Goal: Transaction & Acquisition: Obtain resource

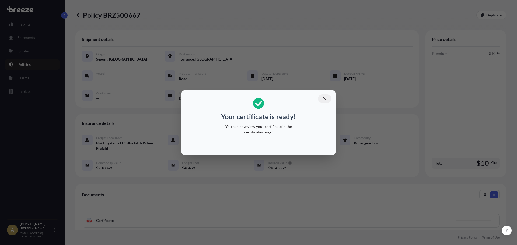
click at [328, 99] on button "button" at bounding box center [324, 99] width 13 height 9
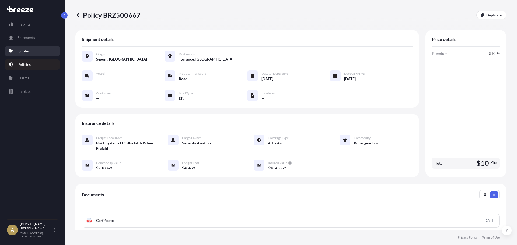
click at [30, 50] on link "Quotes" at bounding box center [33, 51] width 56 height 11
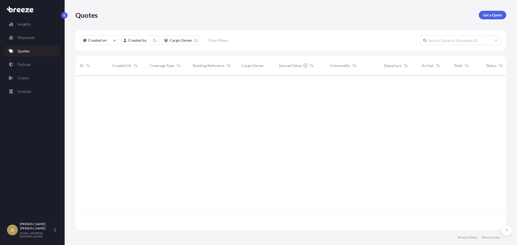
scroll to position [154, 427]
click at [492, 16] on p "Get a Quote" at bounding box center [492, 14] width 19 height 5
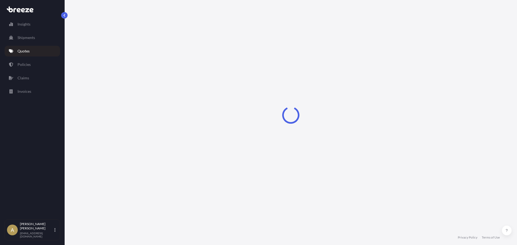
select select "Sea"
select select "1"
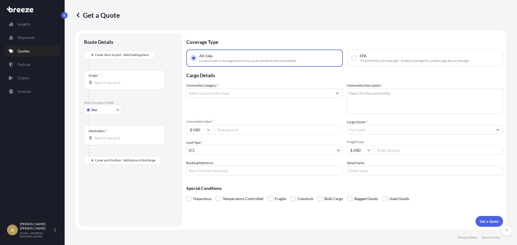
click at [105, 107] on body "Insights Shipments Quotes Policies Claims Invoices A [PERSON_NAME] [PERSON_NAME…" at bounding box center [258, 122] width 517 height 245
click at [105, 140] on div "Road" at bounding box center [102, 143] width 33 height 10
select select "Road"
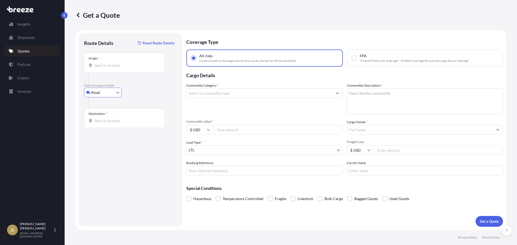
click at [123, 66] on input "Origin *" at bounding box center [127, 65] width 64 height 5
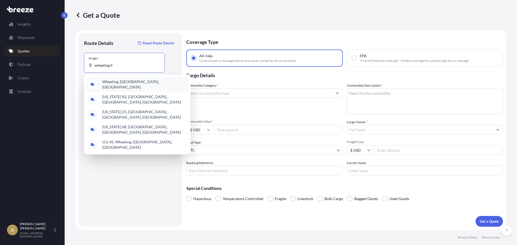
click at [124, 81] on span "Wheeling, [GEOGRAPHIC_DATA], [GEOGRAPHIC_DATA]" at bounding box center [144, 84] width 84 height 11
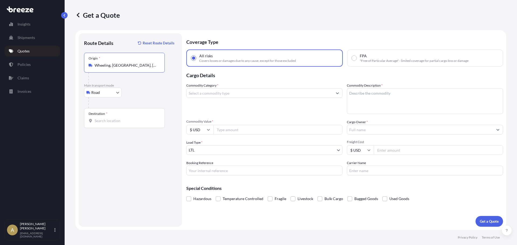
type input "Wheeling, [GEOGRAPHIC_DATA], [GEOGRAPHIC_DATA]"
click at [109, 126] on div "Destination *" at bounding box center [124, 118] width 81 height 20
click at [109, 124] on input "Destination *" at bounding box center [127, 120] width 64 height 5
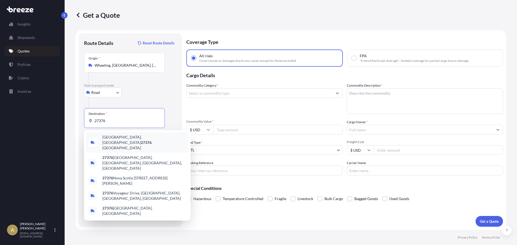
click at [108, 139] on span "[GEOGRAPHIC_DATA] , [GEOGRAPHIC_DATA]" at bounding box center [144, 143] width 84 height 16
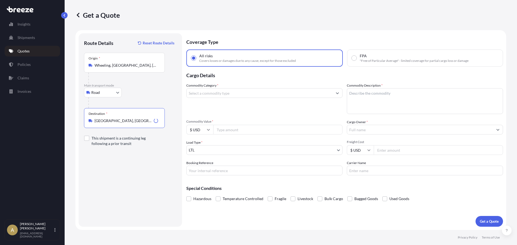
type input "[GEOGRAPHIC_DATA], [GEOGRAPHIC_DATA]"
click at [228, 93] on input "Commodity Category *" at bounding box center [260, 93] width 146 height 10
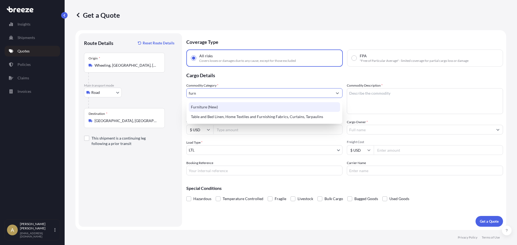
click at [241, 105] on div "Furniture (New)" at bounding box center [264, 107] width 151 height 10
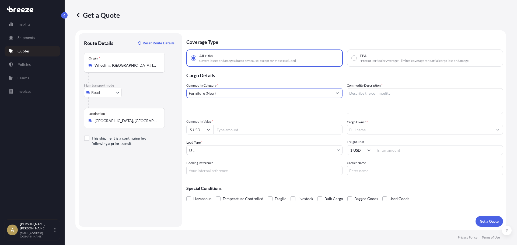
type input "Furniture (New)"
click at [375, 112] on textarea "Commodity Description *" at bounding box center [425, 101] width 156 height 26
type textarea "Table tops / bases"
click at [262, 124] on div "Commodity Value * $ USD" at bounding box center [264, 127] width 156 height 15
click at [260, 129] on input "Commodity Value *" at bounding box center [277, 130] width 129 height 10
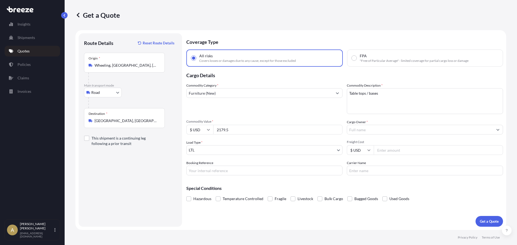
type input "2179.5"
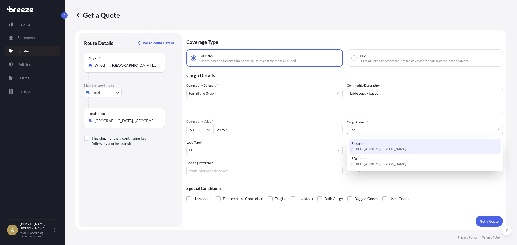
click at [406, 149] on span "[STREET_ADDRESS][PERSON_NAME]" at bounding box center [379, 149] width 55 height 5
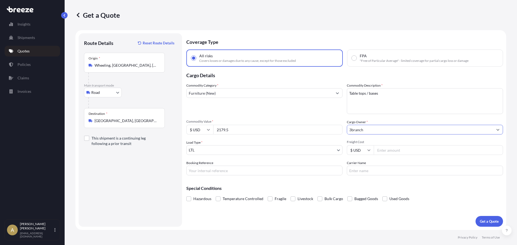
type input "3branch"
click at [394, 154] on input "Freight Cost" at bounding box center [438, 151] width 129 height 10
type input "140.82"
click at [491, 223] on p "Get a Quote" at bounding box center [489, 221] width 19 height 5
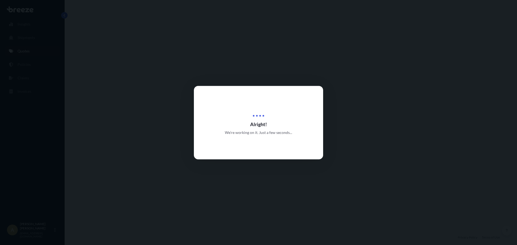
select select "Road"
select select "1"
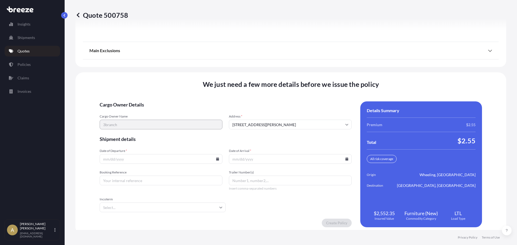
scroll to position [695, 0]
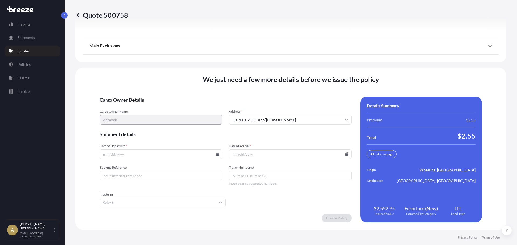
click at [217, 154] on icon at bounding box center [217, 154] width 3 height 3
click at [126, 97] on button "6" at bounding box center [124, 96] width 9 height 9
type input "[DATE]"
click at [345, 154] on input "Date of Arrival *" at bounding box center [290, 155] width 123 height 10
click at [345, 154] on icon at bounding box center [346, 154] width 3 height 3
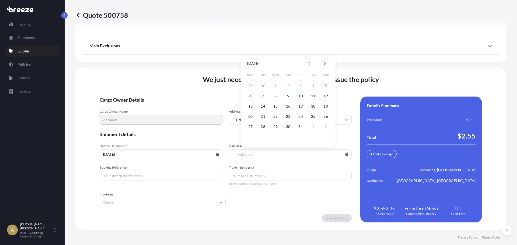
click at [299, 98] on button "10" at bounding box center [301, 96] width 9 height 9
type input "[DATE]"
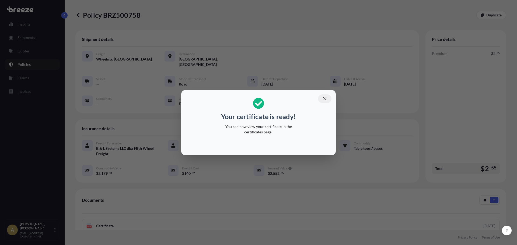
click at [325, 100] on icon "button" at bounding box center [325, 98] width 5 height 5
